Goal: Information Seeking & Learning: Understand process/instructions

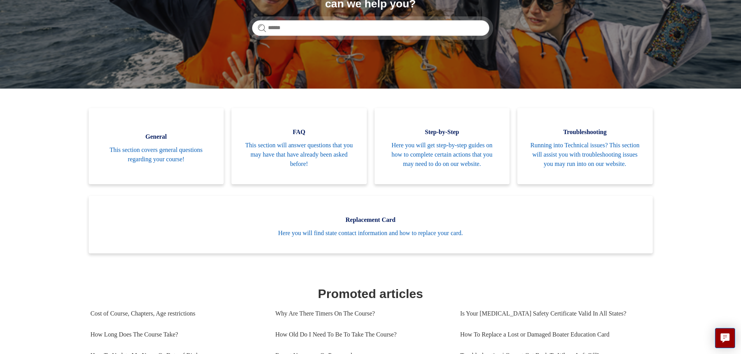
scroll to position [117, 0]
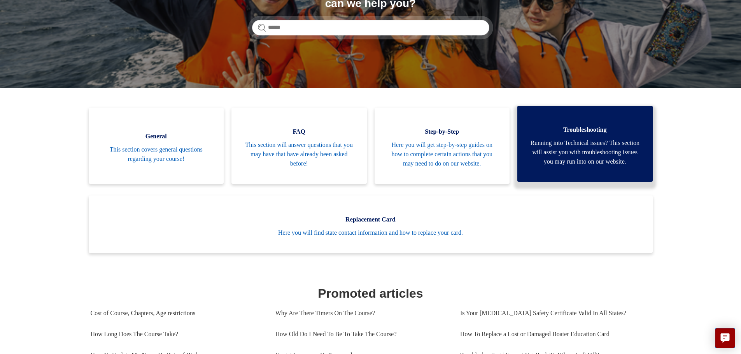
click at [601, 149] on span "Running into Technical issues? This section will assist you with troubleshootin…" at bounding box center [585, 152] width 112 height 28
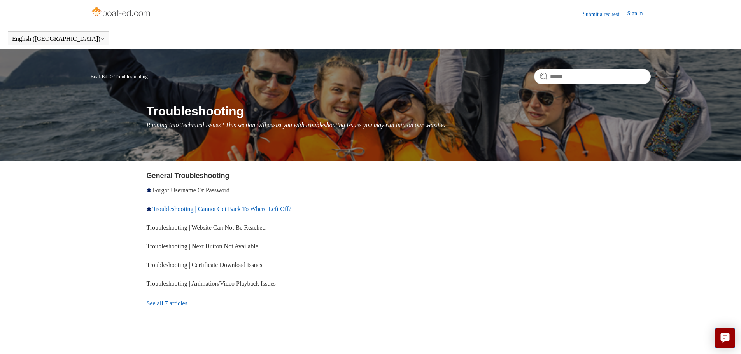
click at [226, 209] on link "Troubleshooting | Cannot Get Back To Where Left Off?" at bounding box center [222, 209] width 139 height 7
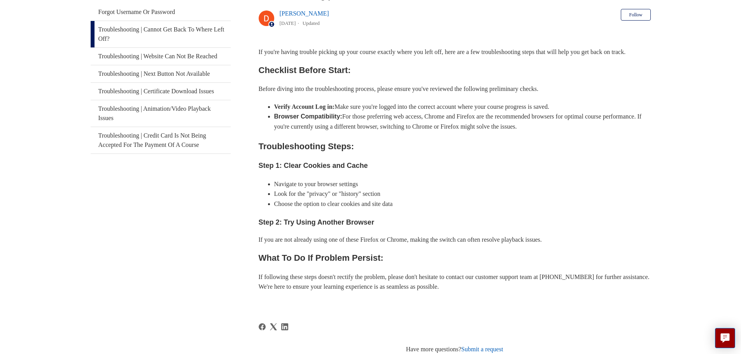
scroll to position [173, 0]
